Goal: Task Accomplishment & Management: Manage account settings

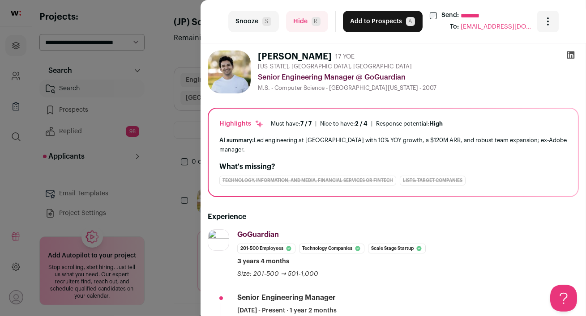
click at [301, 25] on button "Hide R" at bounding box center [307, 21] width 42 height 21
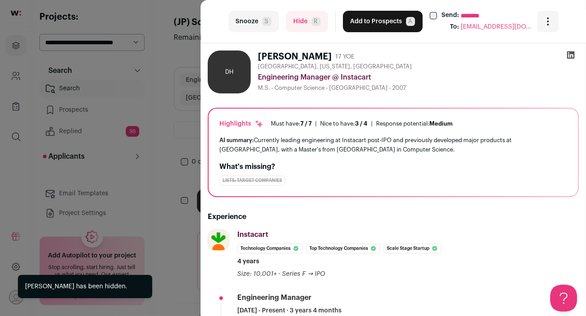
click at [301, 30] on button "Hide R" at bounding box center [307, 21] width 42 height 21
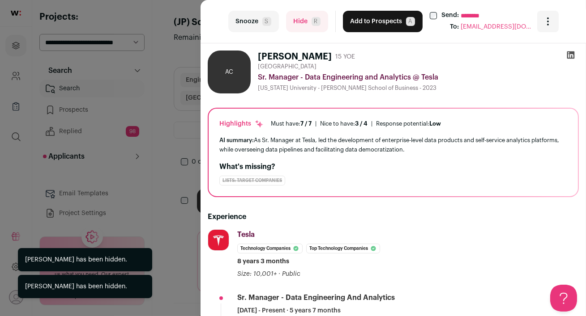
click at [298, 22] on button "Hide R" at bounding box center [307, 21] width 42 height 21
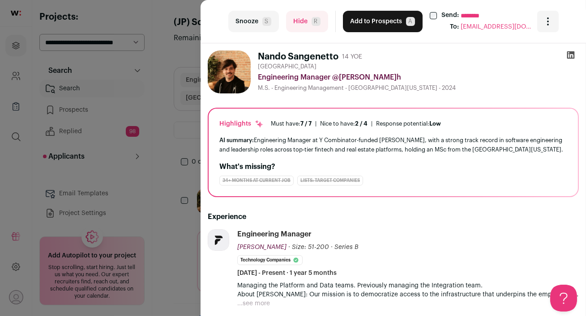
click at [302, 23] on button "Hide R" at bounding box center [307, 21] width 42 height 21
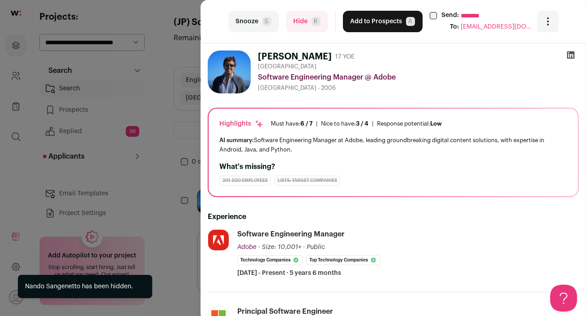
click at [302, 23] on button "Hide R" at bounding box center [307, 21] width 42 height 21
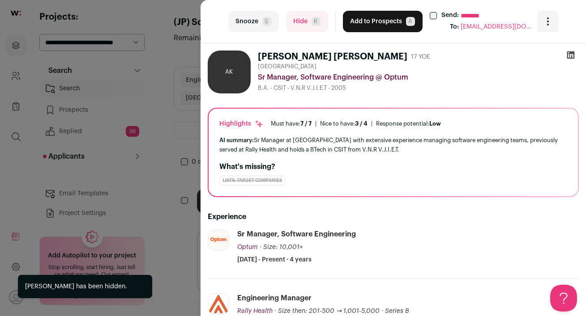
click at [300, 22] on button "Hide R" at bounding box center [307, 21] width 42 height 21
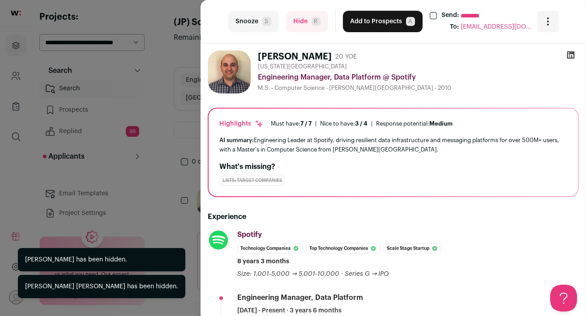
click at [300, 22] on button "Hide R" at bounding box center [307, 21] width 42 height 21
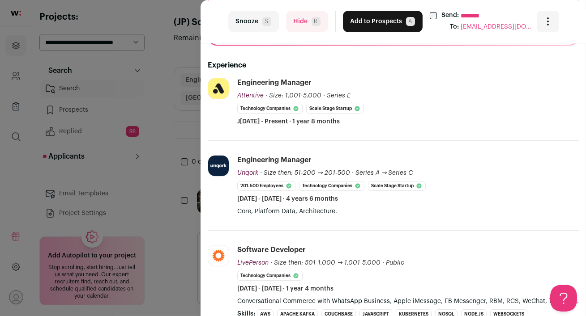
scroll to position [125, 0]
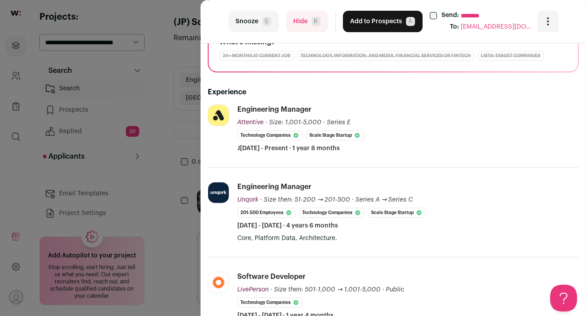
click at [301, 22] on button "Hide R" at bounding box center [307, 21] width 42 height 21
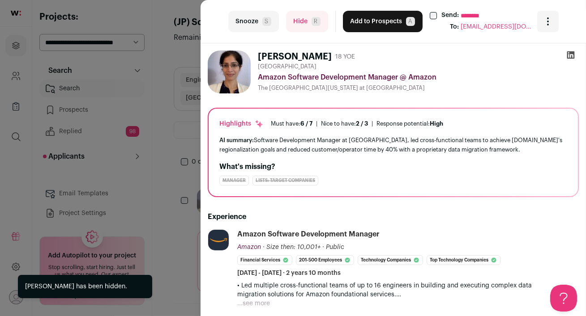
click at [301, 22] on button "Hide R" at bounding box center [307, 21] width 42 height 21
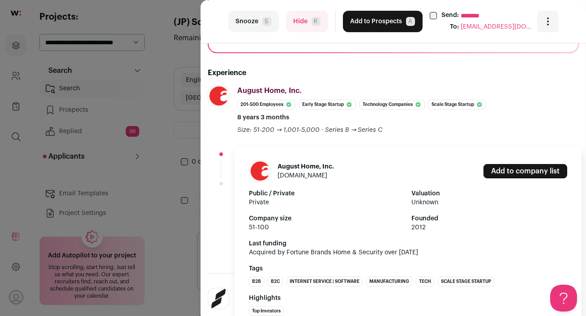
scroll to position [145, 0]
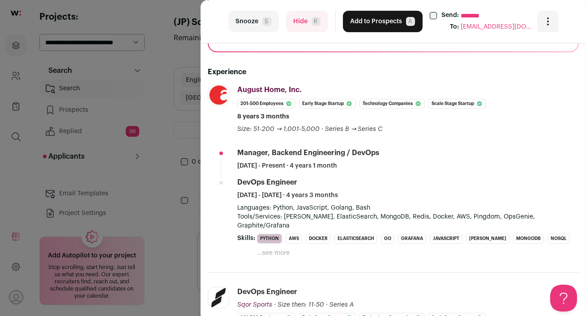
click at [300, 11] on button "Hide R" at bounding box center [307, 21] width 42 height 21
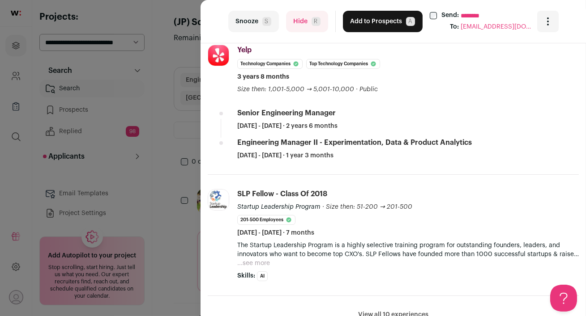
scroll to position [339, 0]
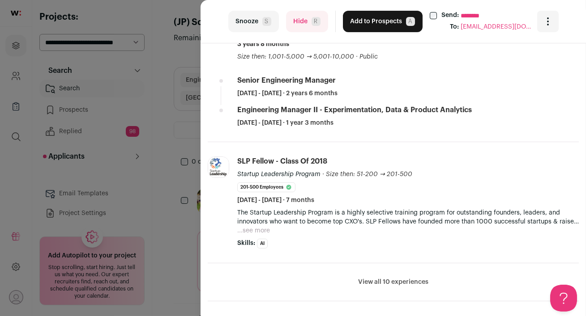
click at [301, 22] on button "Hide R" at bounding box center [307, 21] width 42 height 21
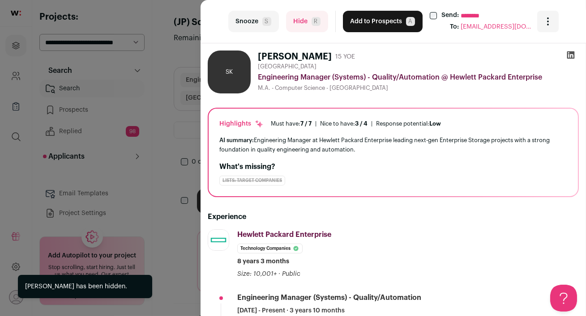
click at [300, 28] on button "Hide R" at bounding box center [307, 21] width 42 height 21
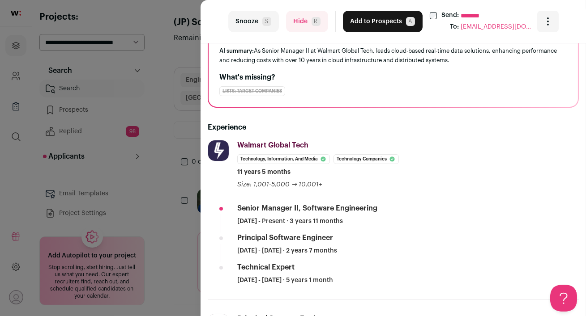
scroll to position [91, 0]
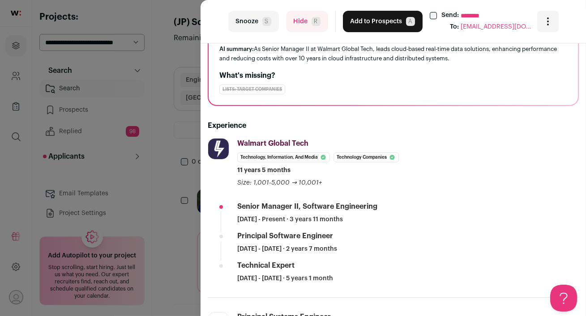
click at [300, 22] on button "Hide R" at bounding box center [307, 21] width 42 height 21
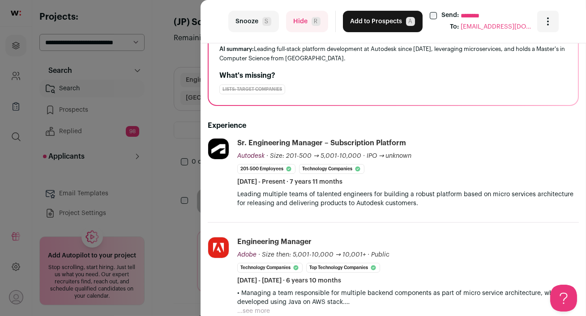
scroll to position [97, 0]
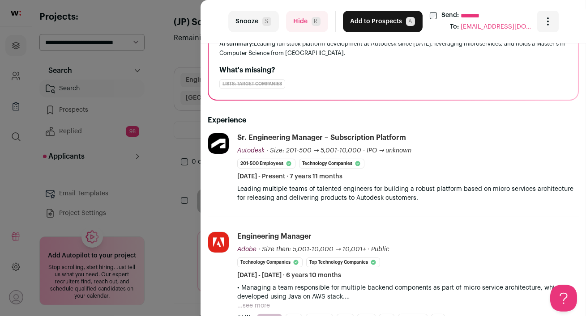
click at [312, 21] on span "R" at bounding box center [316, 21] width 9 height 9
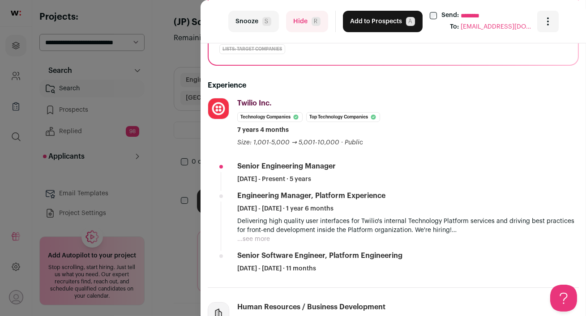
scroll to position [173, 0]
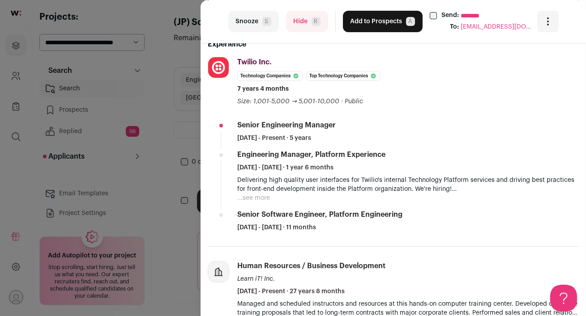
click at [296, 20] on button "Hide R" at bounding box center [307, 21] width 42 height 21
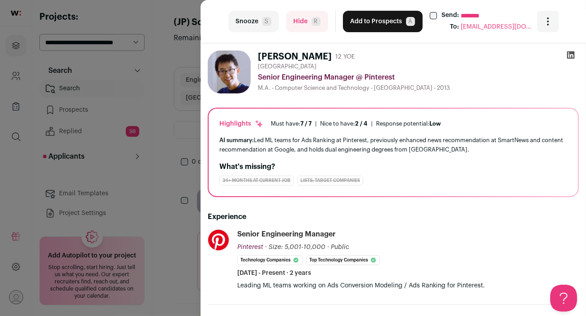
click at [302, 15] on button "Hide R" at bounding box center [307, 21] width 42 height 21
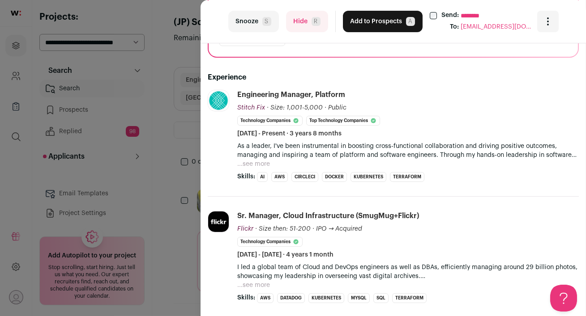
scroll to position [141, 0]
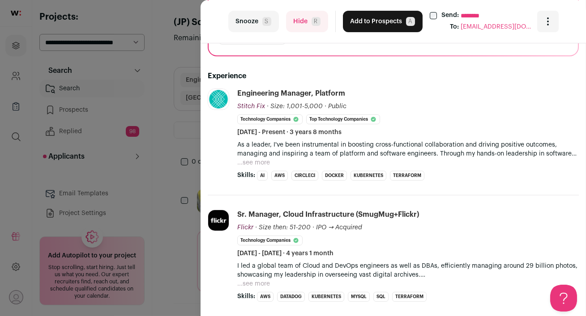
click at [304, 28] on button "Hide R" at bounding box center [307, 21] width 42 height 21
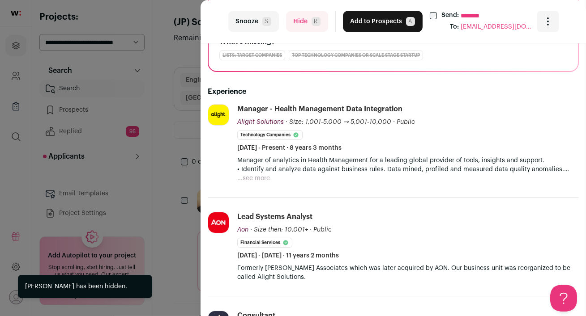
scroll to position [126, 0]
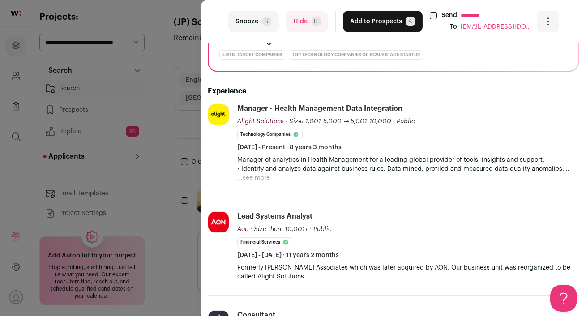
click at [302, 29] on button "Hide R" at bounding box center [307, 21] width 42 height 21
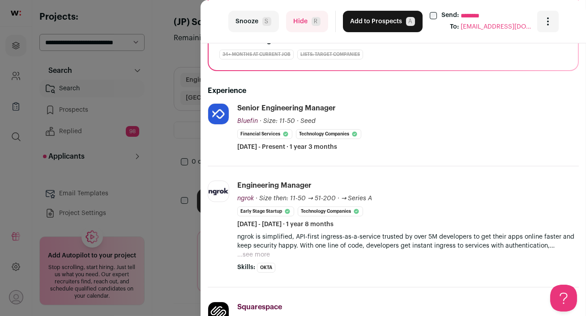
scroll to position [0, 0]
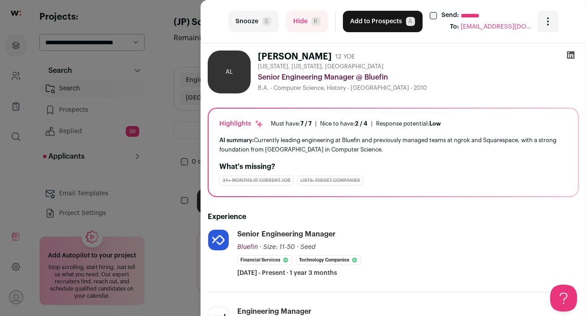
click at [571, 55] on icon at bounding box center [571, 55] width 8 height 8
click at [297, 21] on button "Hide R" at bounding box center [307, 21] width 42 height 21
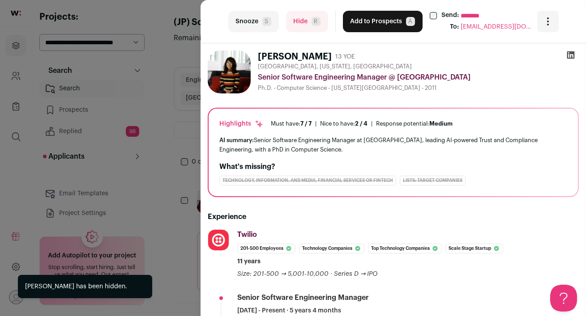
scroll to position [55, 0]
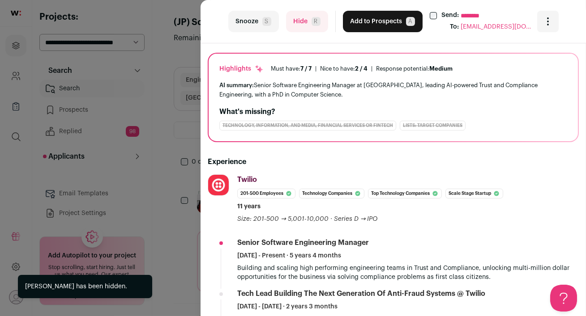
click at [298, 28] on button "Hide R" at bounding box center [307, 21] width 42 height 21
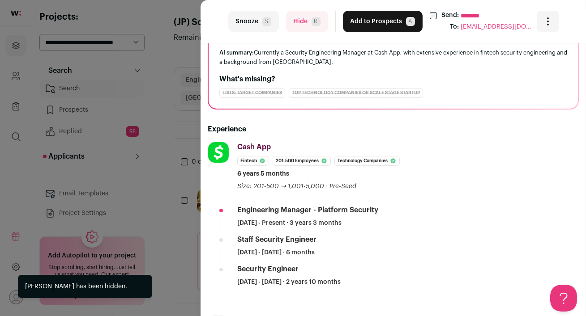
scroll to position [85, 0]
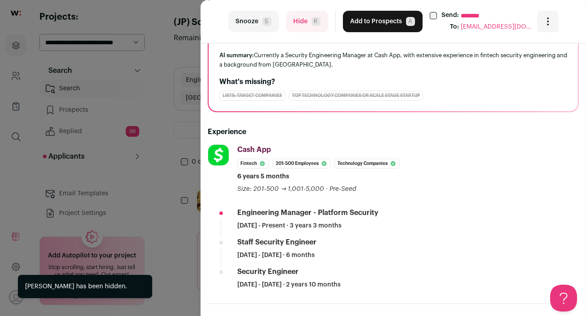
click at [300, 24] on button "Hide R" at bounding box center [307, 21] width 42 height 21
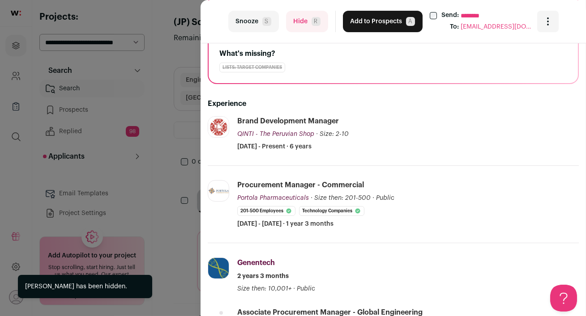
scroll to position [114, 0]
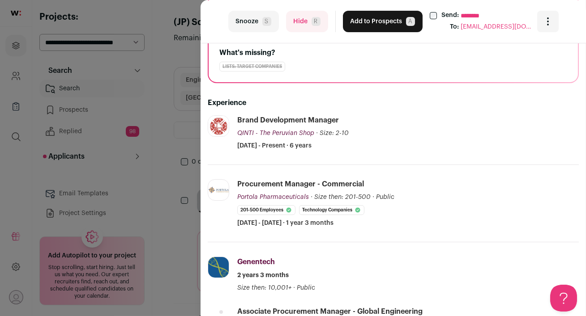
click at [298, 28] on button "Hide R" at bounding box center [307, 21] width 42 height 21
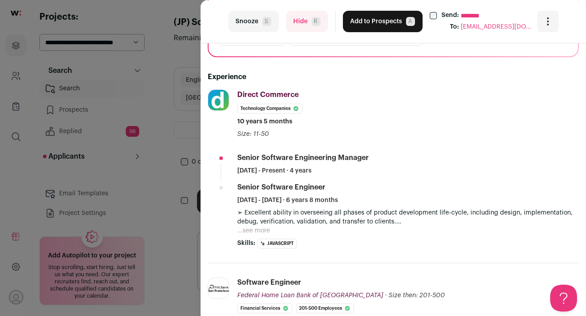
scroll to position [0, 0]
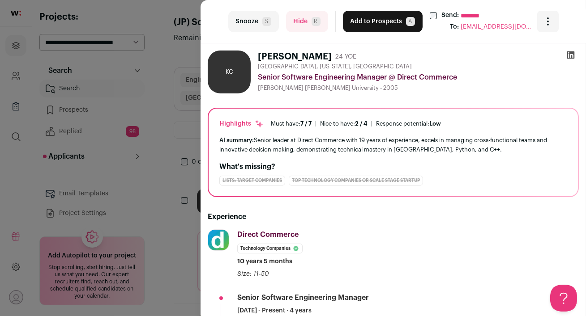
click at [571, 57] on icon at bounding box center [571, 55] width 8 height 8
click at [370, 25] on button "Add to Prospects A" at bounding box center [383, 21] width 80 height 21
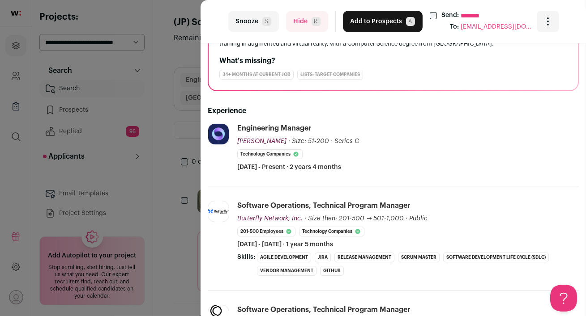
scroll to position [128, 0]
click at [308, 23] on button "Hide R" at bounding box center [307, 21] width 42 height 21
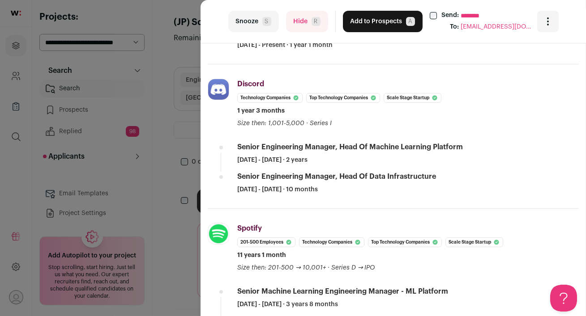
scroll to position [0, 0]
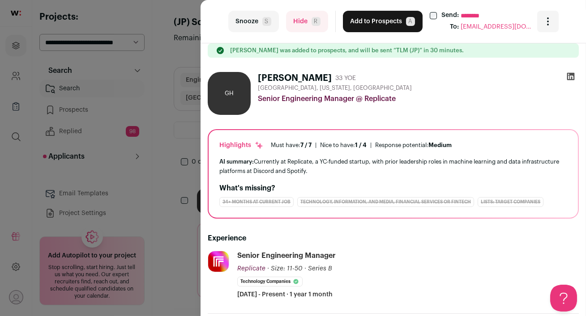
click at [573, 76] on icon at bounding box center [570, 76] width 9 height 9
click at [369, 22] on button "Add to Prospects A" at bounding box center [383, 21] width 80 height 21
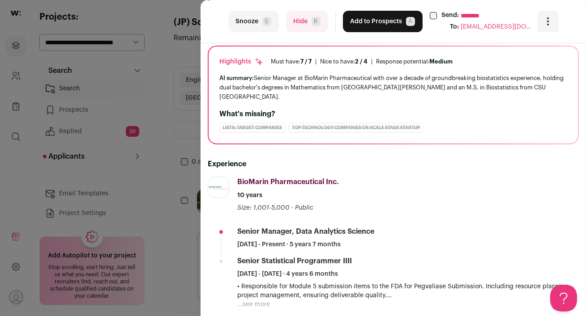
scroll to position [86, 0]
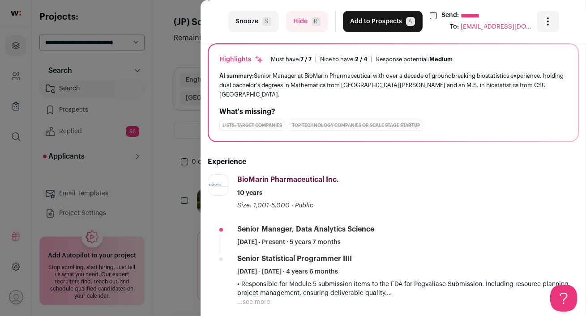
click at [303, 25] on button "Hide R" at bounding box center [307, 21] width 42 height 21
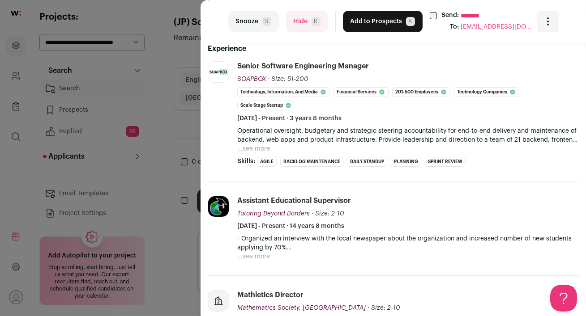
scroll to position [0, 0]
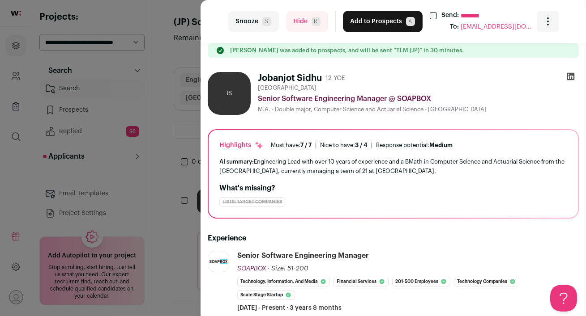
click at [302, 23] on button "Hide R" at bounding box center [307, 21] width 42 height 21
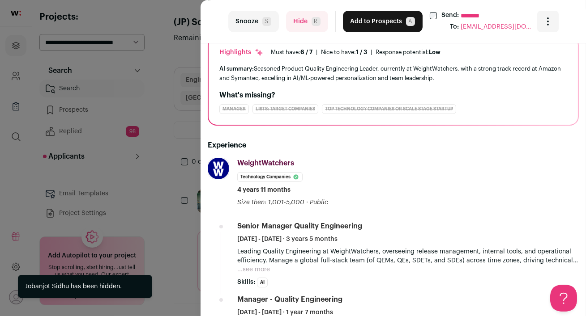
scroll to position [72, 0]
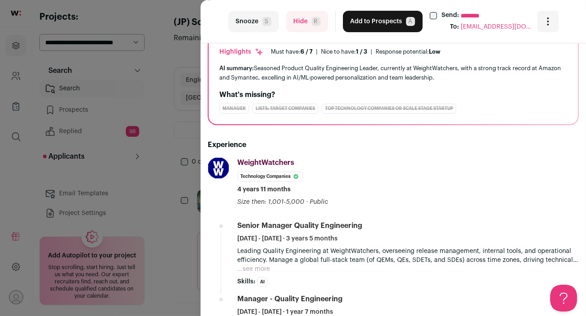
click at [305, 23] on button "Hide R" at bounding box center [307, 21] width 42 height 21
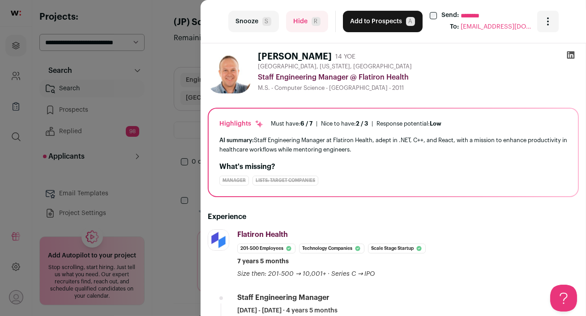
click at [298, 24] on button "Hide R" at bounding box center [307, 21] width 42 height 21
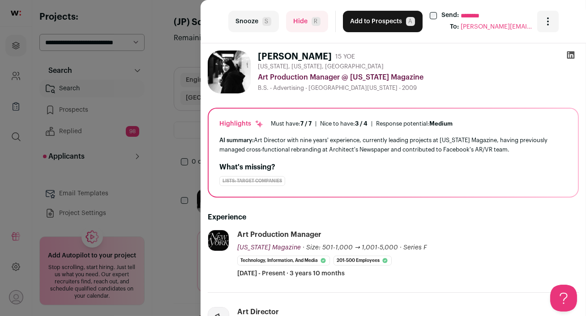
click at [300, 21] on button "Hide R" at bounding box center [307, 21] width 42 height 21
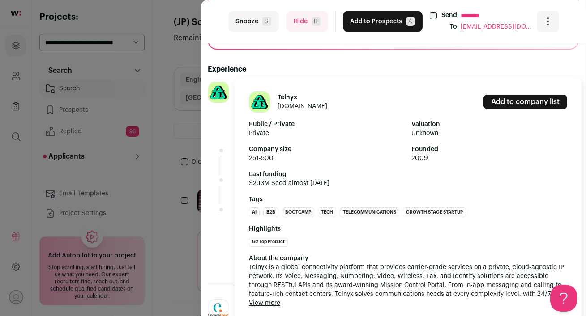
scroll to position [154, 0]
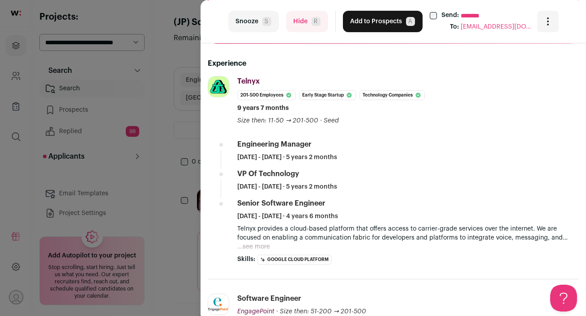
click at [303, 28] on button "Hide R" at bounding box center [307, 21] width 42 height 21
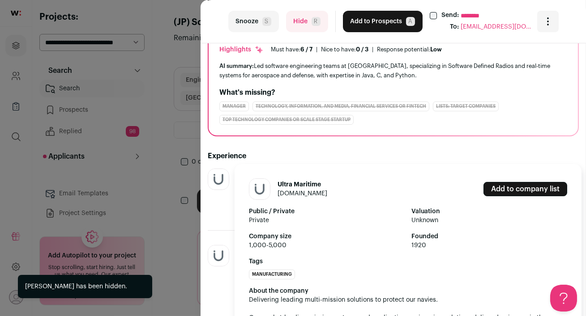
scroll to position [78, 0]
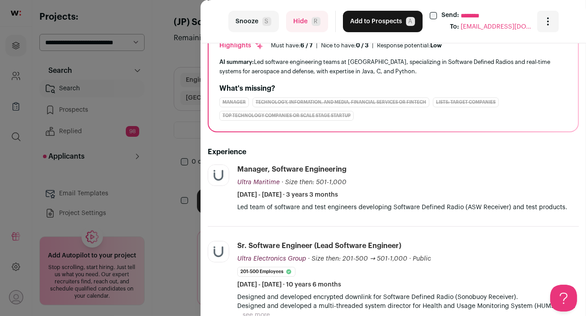
click at [299, 23] on button "Hide R" at bounding box center [307, 21] width 42 height 21
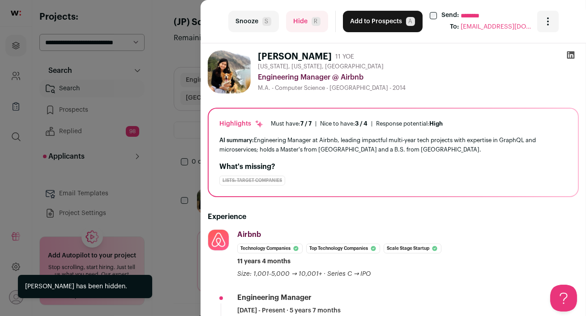
click at [296, 23] on button "Hide R" at bounding box center [307, 21] width 42 height 21
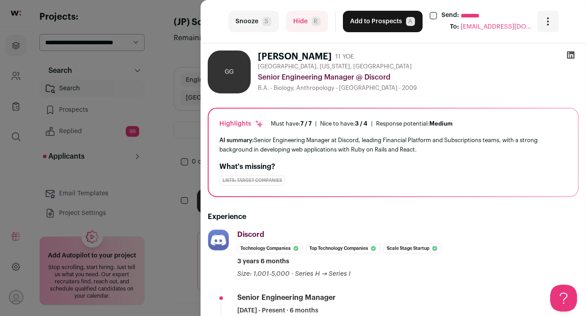
click at [300, 19] on button "Hide R" at bounding box center [307, 21] width 42 height 21
